Goal: Transaction & Acquisition: Download file/media

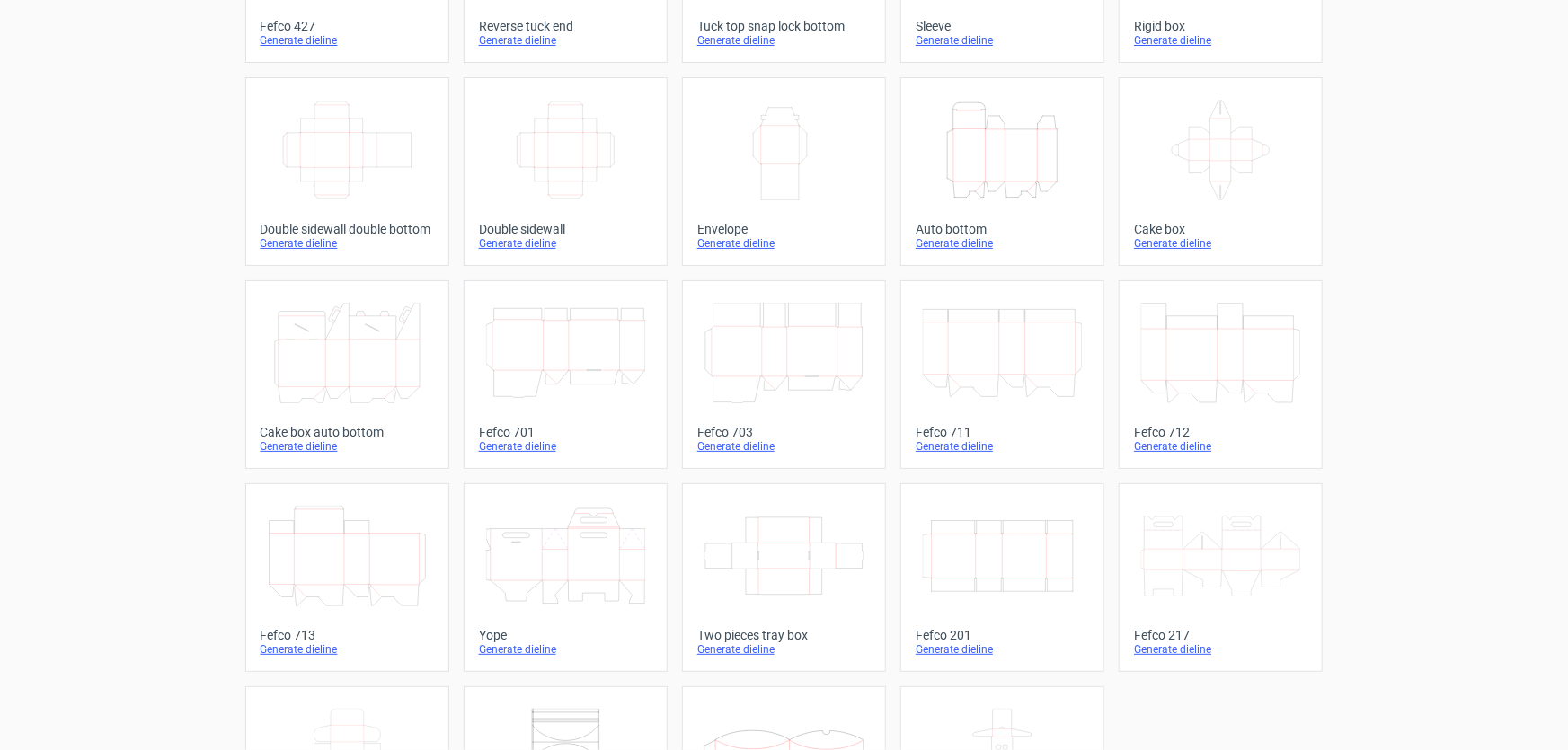
scroll to position [271, 0]
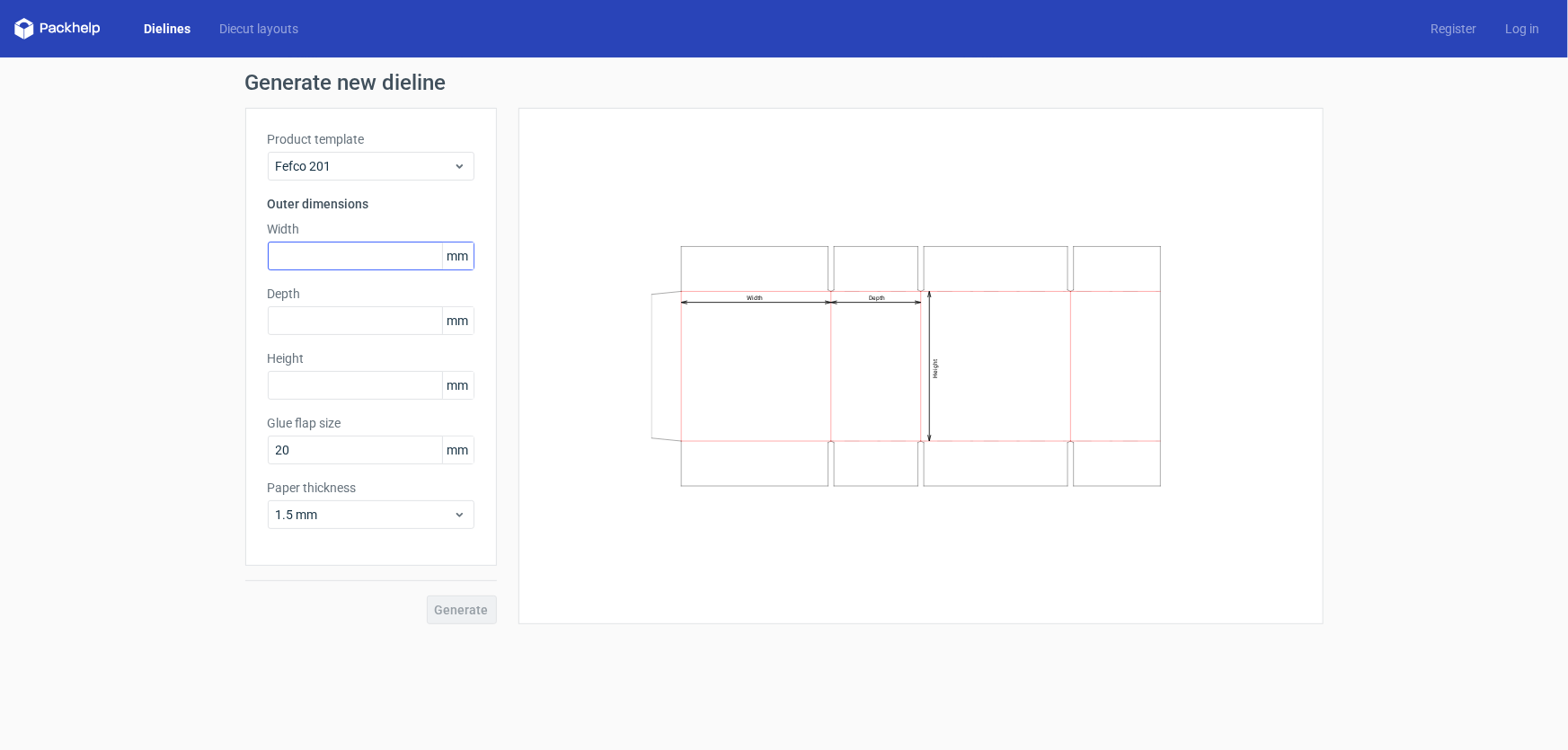
click at [345, 240] on div "Width mm" at bounding box center [371, 246] width 207 height 51
click at [341, 245] on input "text" at bounding box center [371, 256] width 207 height 29
click at [305, 332] on div "Depth mm" at bounding box center [371, 310] width 207 height 51
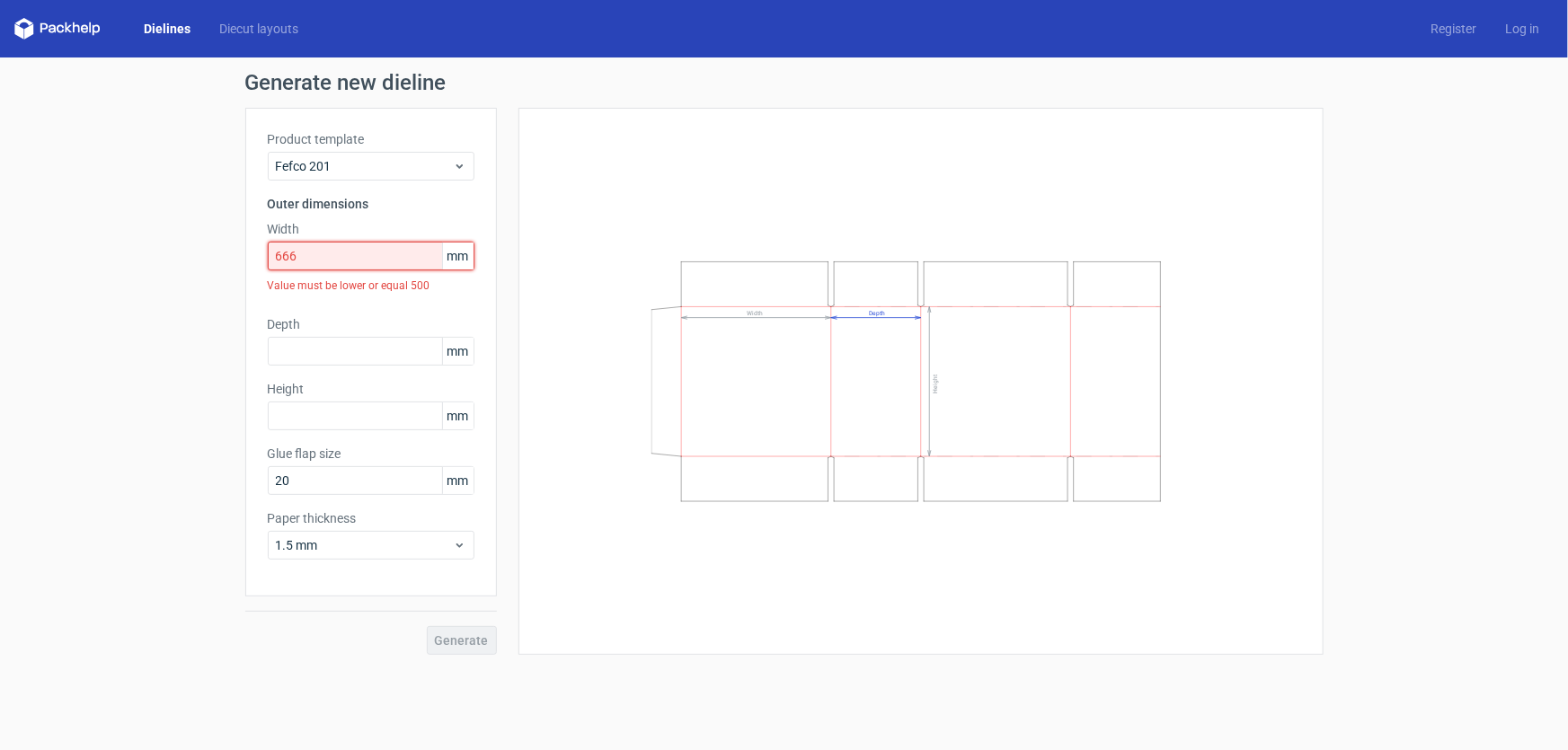
drag, startPoint x: 335, startPoint y: 252, endPoint x: 220, endPoint y: 256, distance: 115.1
click at [214, 261] on div "Generate new dieline Product template Fefco 201 Outer dimensions Width 666 mm V…" at bounding box center [784, 363] width 1568 height 612
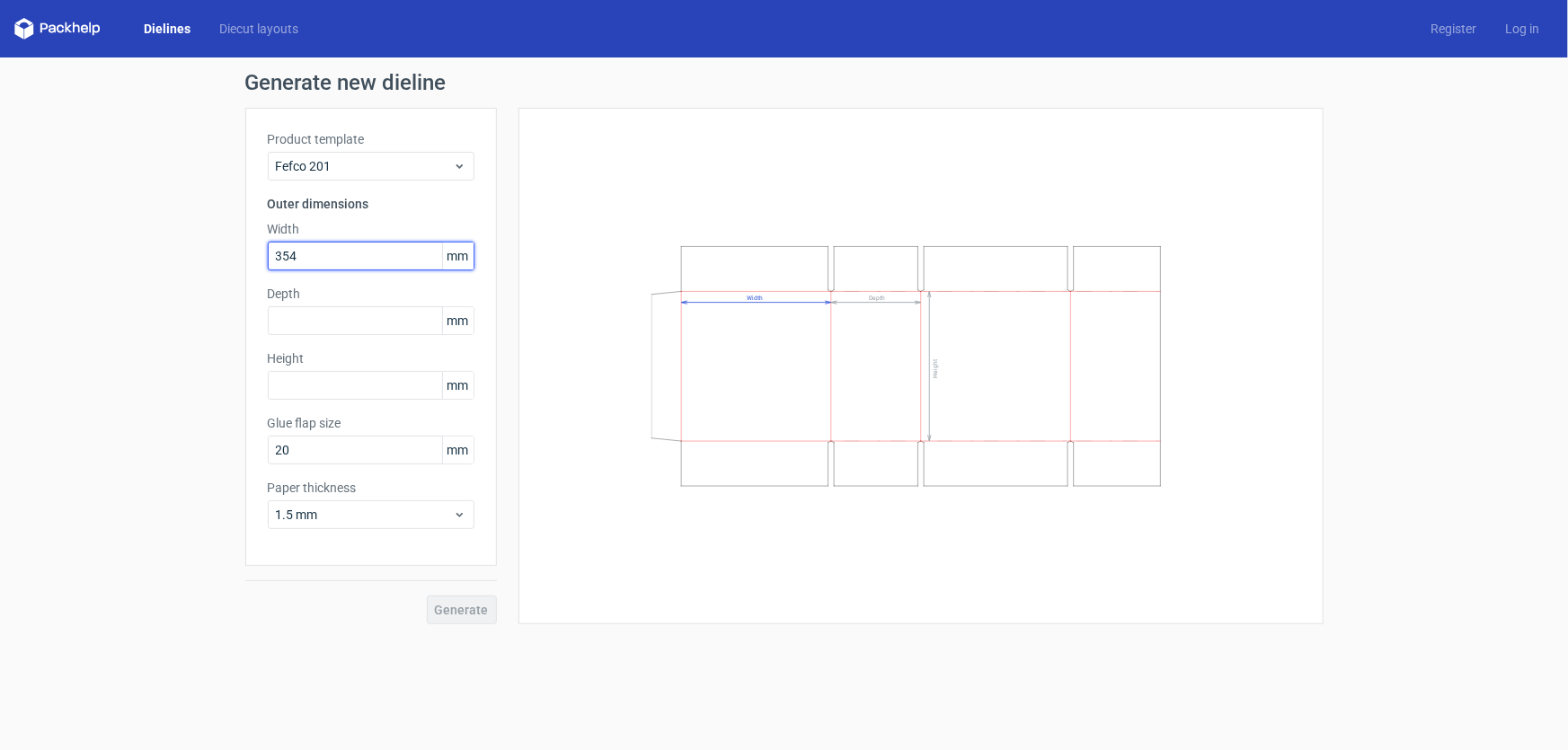
type input "354"
drag, startPoint x: 324, startPoint y: 319, endPoint x: 368, endPoint y: 131, distance: 193.1
click at [327, 318] on input "text" at bounding box center [371, 321] width 207 height 29
click at [327, 380] on input "text" at bounding box center [371, 386] width 207 height 29
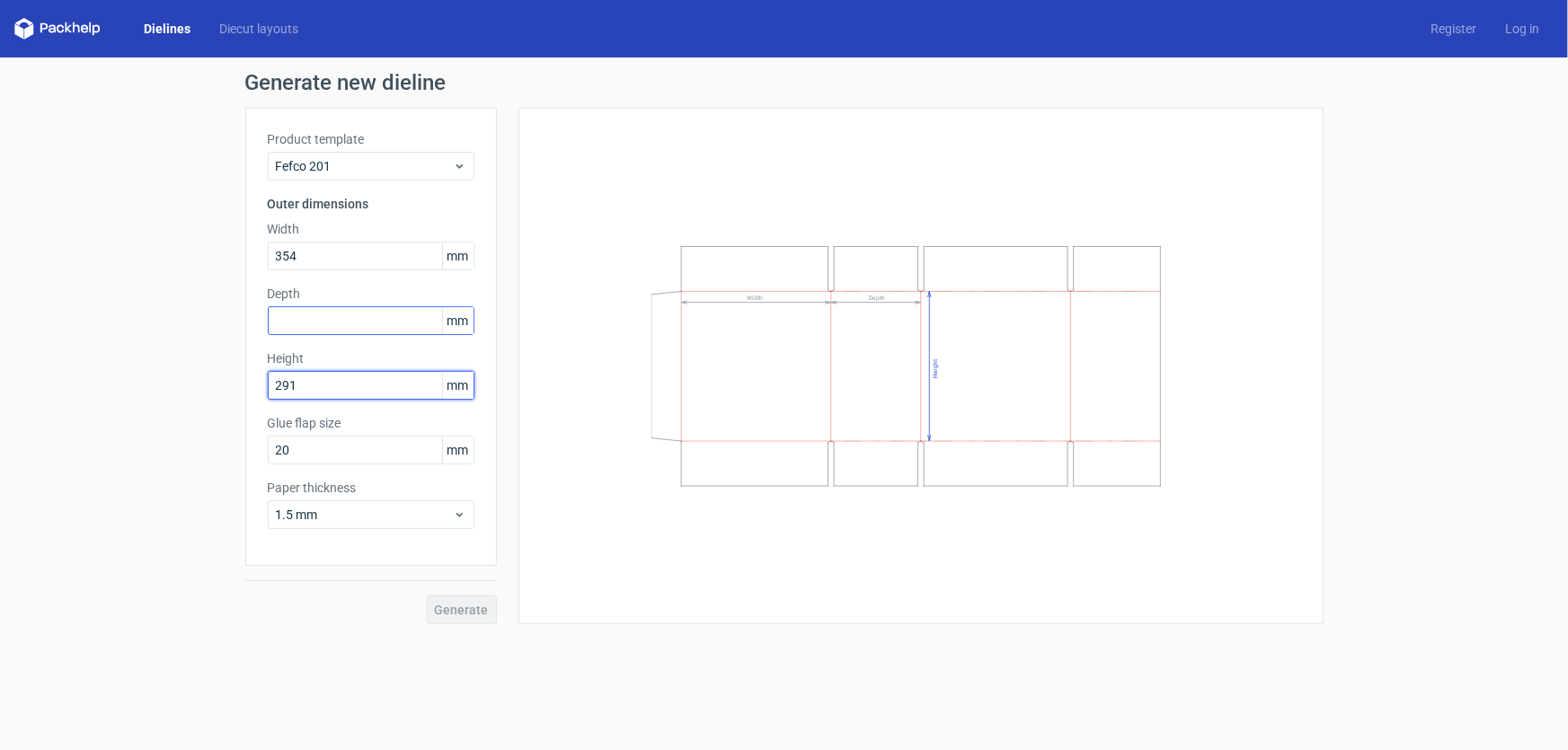
type input "291"
click at [272, 324] on input "text" at bounding box center [371, 321] width 207 height 29
type input "294"
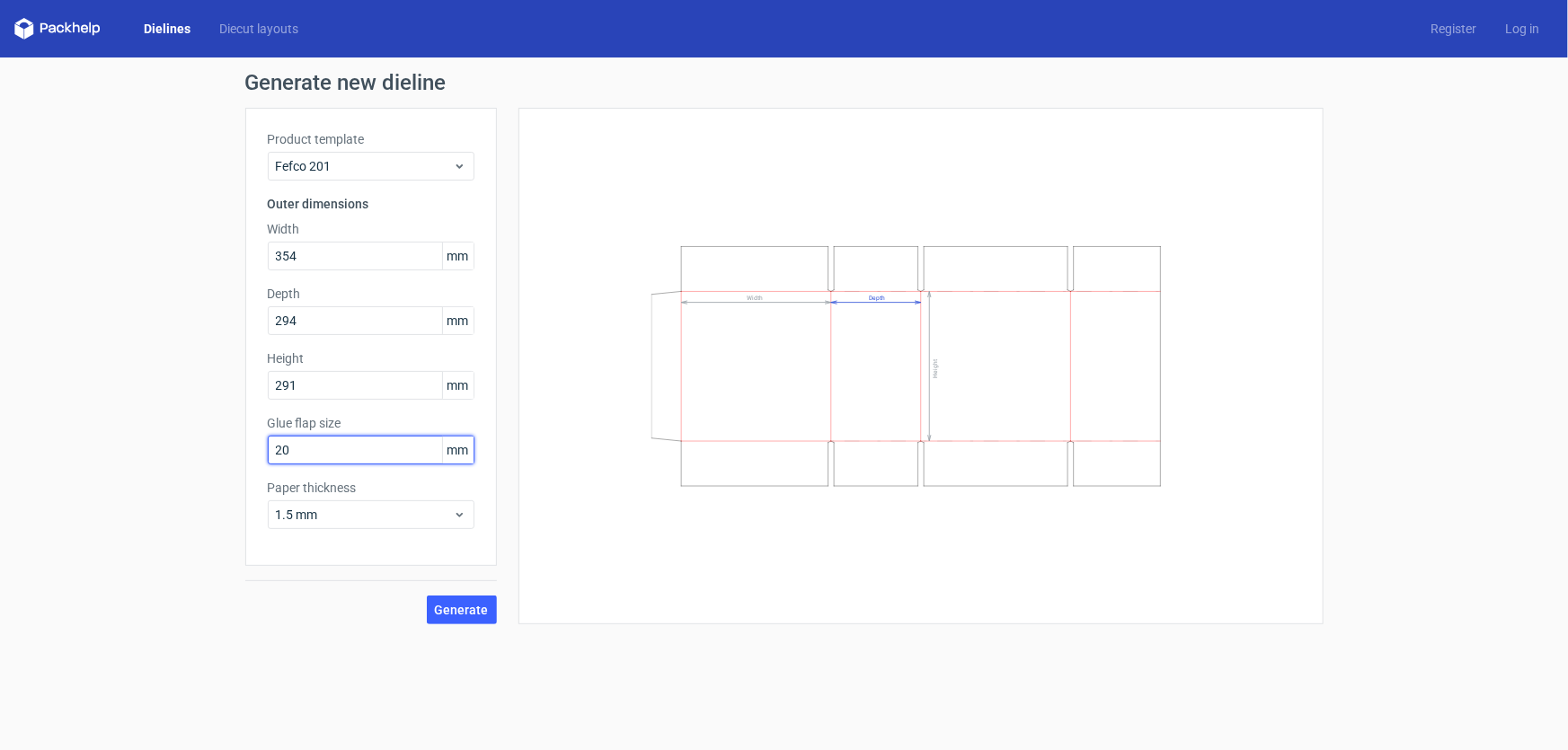
drag, startPoint x: 317, startPoint y: 445, endPoint x: 242, endPoint y: 441, distance: 75.1
click at [200, 449] on div "Generate new dieline Product template Fefco 201 Outer dimensions Width 354 mm D…" at bounding box center [784, 348] width 1568 height 581
drag, startPoint x: 228, startPoint y: 382, endPoint x: 213, endPoint y: 380, distance: 15.1
click at [214, 381] on div "Generate new dieline Product template Fefco 201 Outer dimensions Width 354 mm D…" at bounding box center [784, 348] width 1568 height 581
click at [304, 453] on div "Glue flap size 20 mm" at bounding box center [371, 439] width 207 height 51
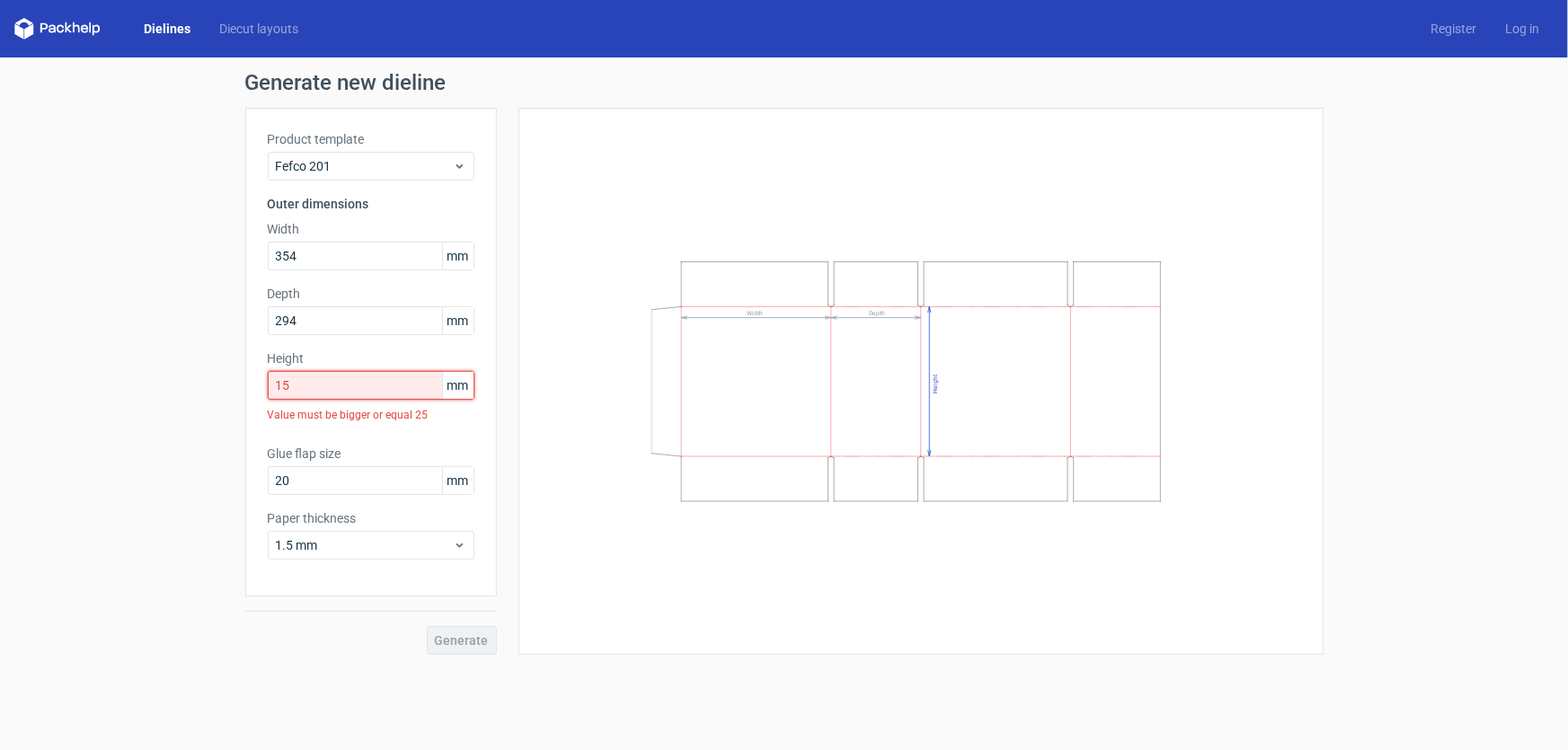
drag, startPoint x: 380, startPoint y: 386, endPoint x: 157, endPoint y: 377, distance: 223.2
click at [162, 380] on div "Generate new dieline Product template Fefco 201 Outer dimensions Width 354 mm D…" at bounding box center [784, 363] width 1568 height 612
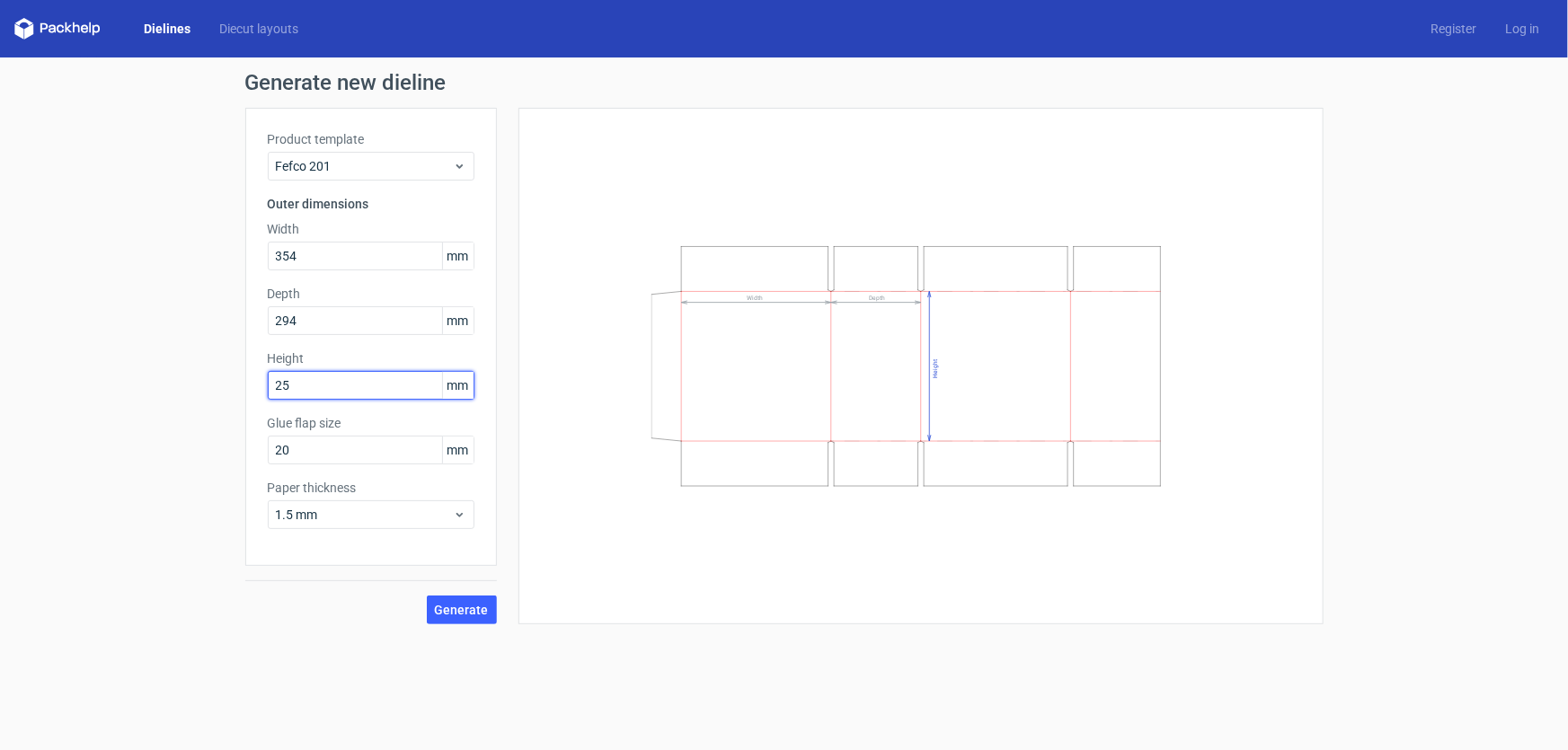
type input "25"
click at [372, 467] on div "Product template Fefco 201 Outer dimensions Width 354 mm Depth 294 mm Height 25…" at bounding box center [371, 337] width 252 height 459
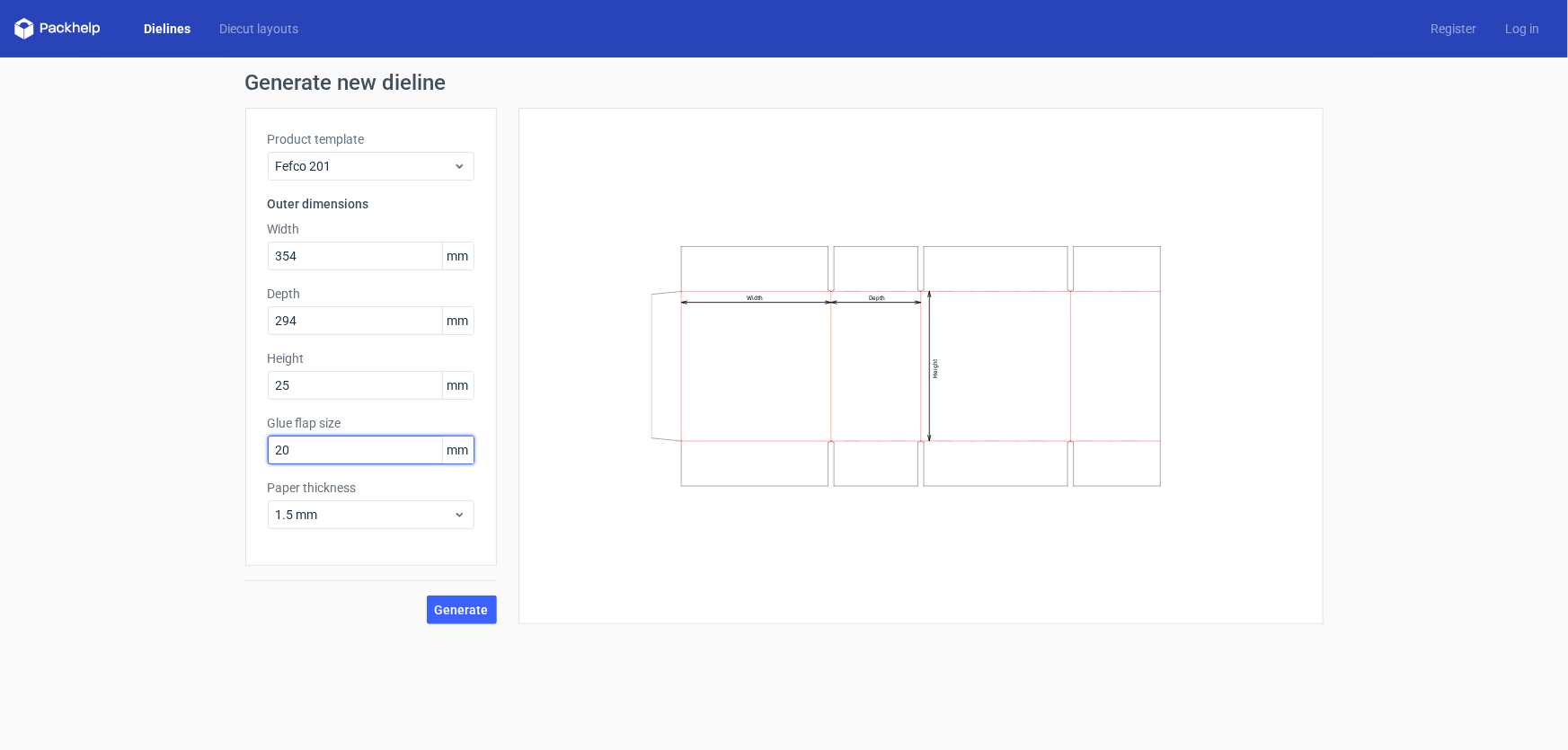
click at [359, 452] on input "20" at bounding box center [371, 451] width 207 height 29
drag, startPoint x: 180, startPoint y: 439, endPoint x: 266, endPoint y: 445, distance: 86.2
click at [164, 433] on div "Generate new dieline Product template Fefco 201 Outer dimensions Width 354 mm D…" at bounding box center [784, 348] width 1568 height 581
type input "10"
click at [461, 615] on span "Generate" at bounding box center [461, 610] width 53 height 13
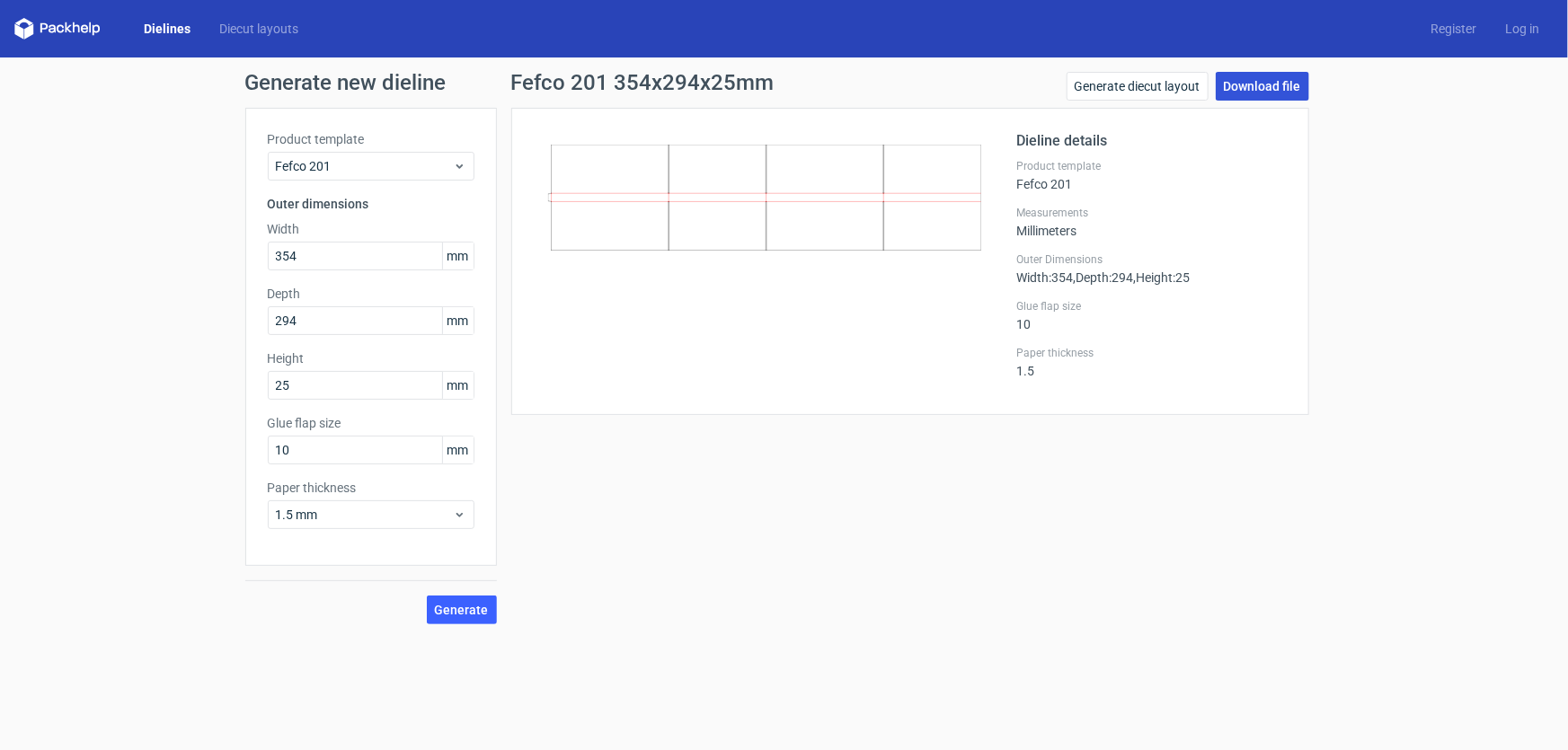
click at [1272, 81] on link "Download file" at bounding box center [1263, 86] width 93 height 29
drag, startPoint x: 357, startPoint y: 261, endPoint x: 223, endPoint y: 282, distance: 135.6
click at [223, 282] on div "Generate new dieline Product template Fefco 201 Outer dimensions Width 354 mm D…" at bounding box center [784, 348] width 1568 height 581
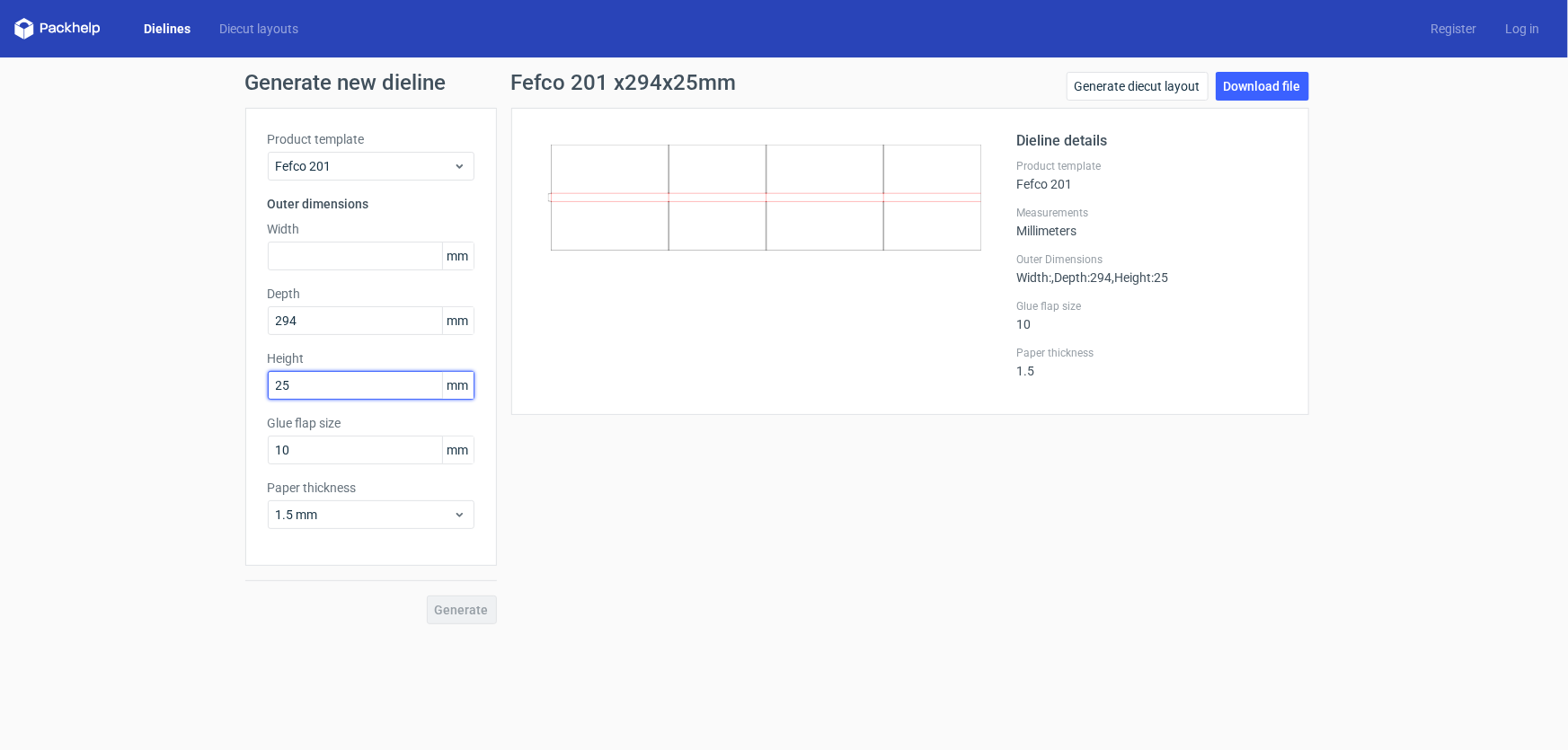
drag, startPoint x: 209, startPoint y: 394, endPoint x: 178, endPoint y: 396, distance: 31.1
click at [178, 396] on div "Generate new dieline Product template Fefco 201 Outer dimensions Width mm Depth…" at bounding box center [784, 348] width 1568 height 581
paste input "354"
type input "354"
click at [305, 242] on input "text" at bounding box center [371, 256] width 207 height 29
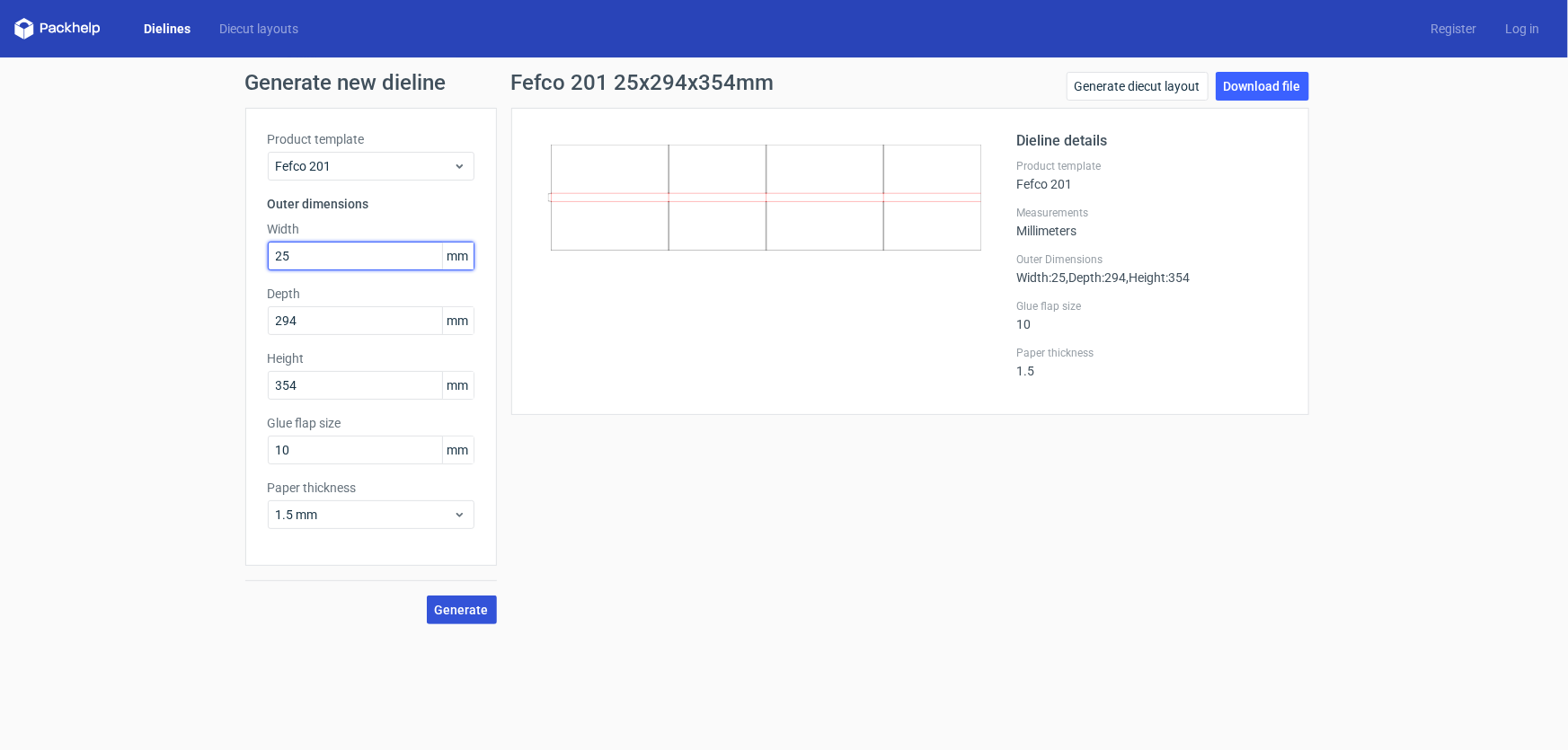
type input "25"
drag, startPoint x: 468, startPoint y: 605, endPoint x: 472, endPoint y: 587, distance: 18.4
click at [467, 605] on span "Generate" at bounding box center [461, 610] width 53 height 13
click at [474, 607] on span "Generate" at bounding box center [461, 610] width 53 height 13
click at [1237, 82] on link "Download file" at bounding box center [1263, 86] width 93 height 29
